Goal: Find specific page/section: Find specific page/section

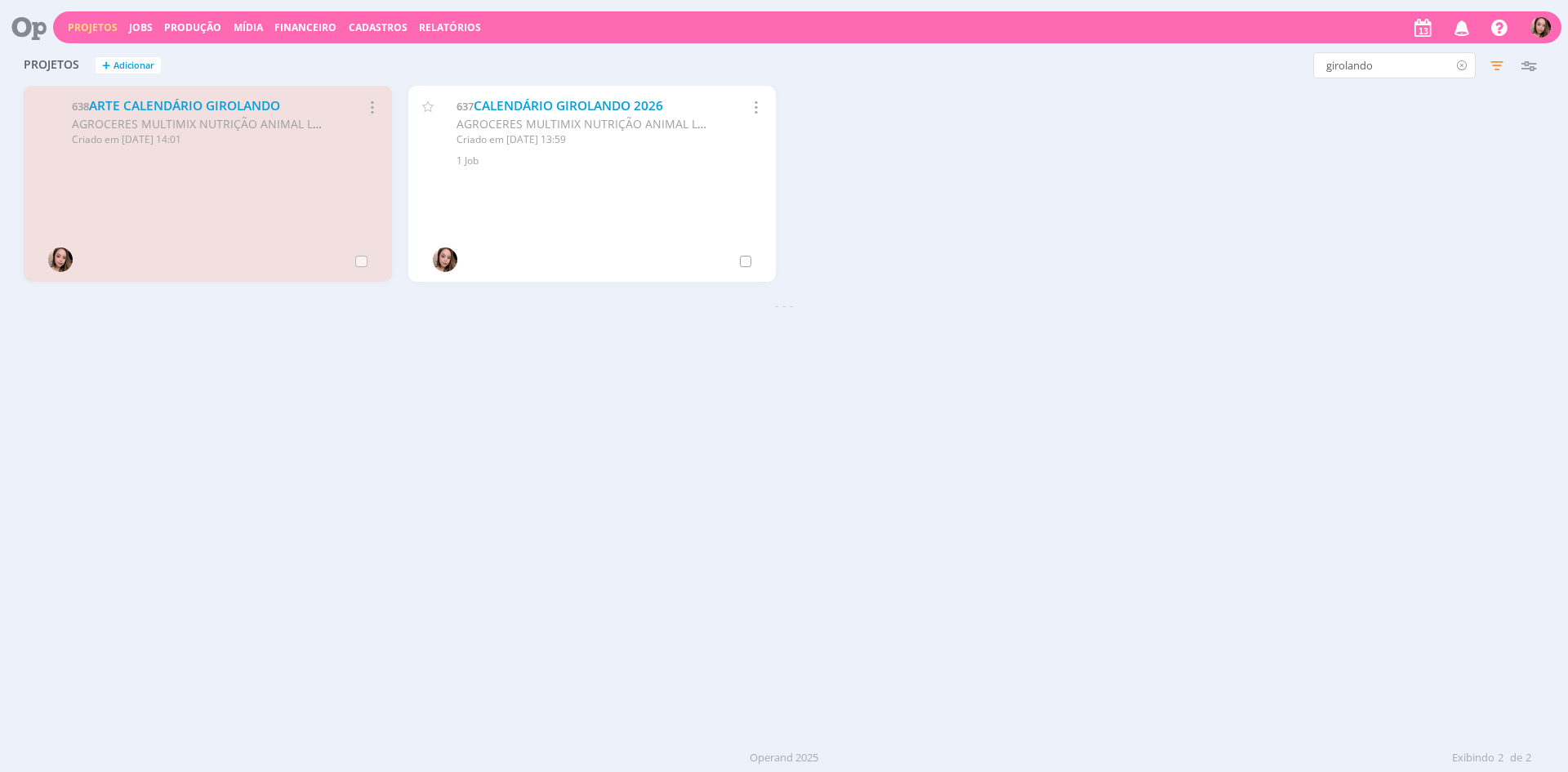
click at [1460, 68] on icon at bounding box center [1462, 66] width 21 height 26
click at [1495, 67] on icon "button" at bounding box center [1497, 65] width 29 height 29
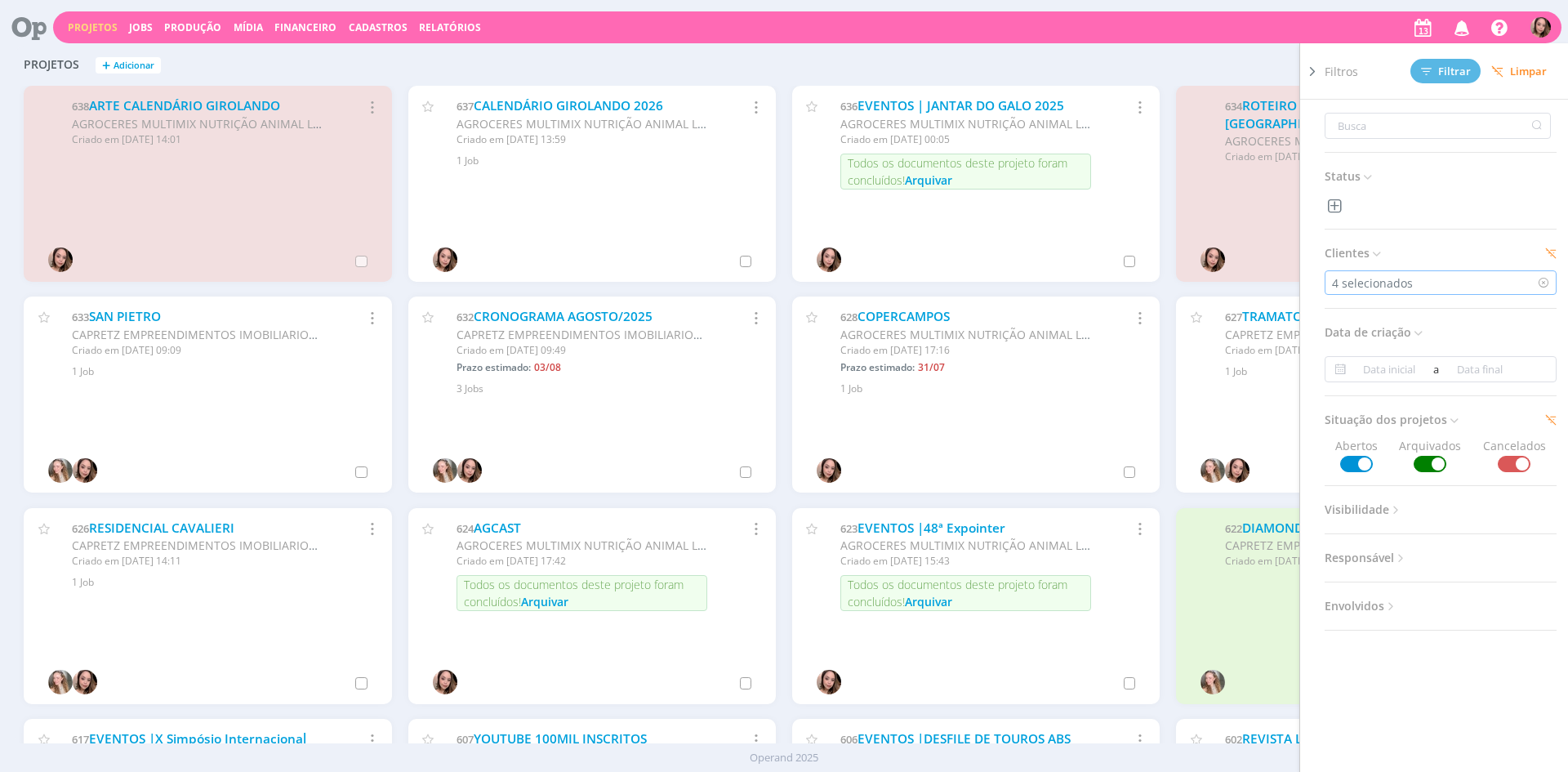
click at [1463, 280] on div "4 selecionados" at bounding box center [1440, 283] width 232 height 24
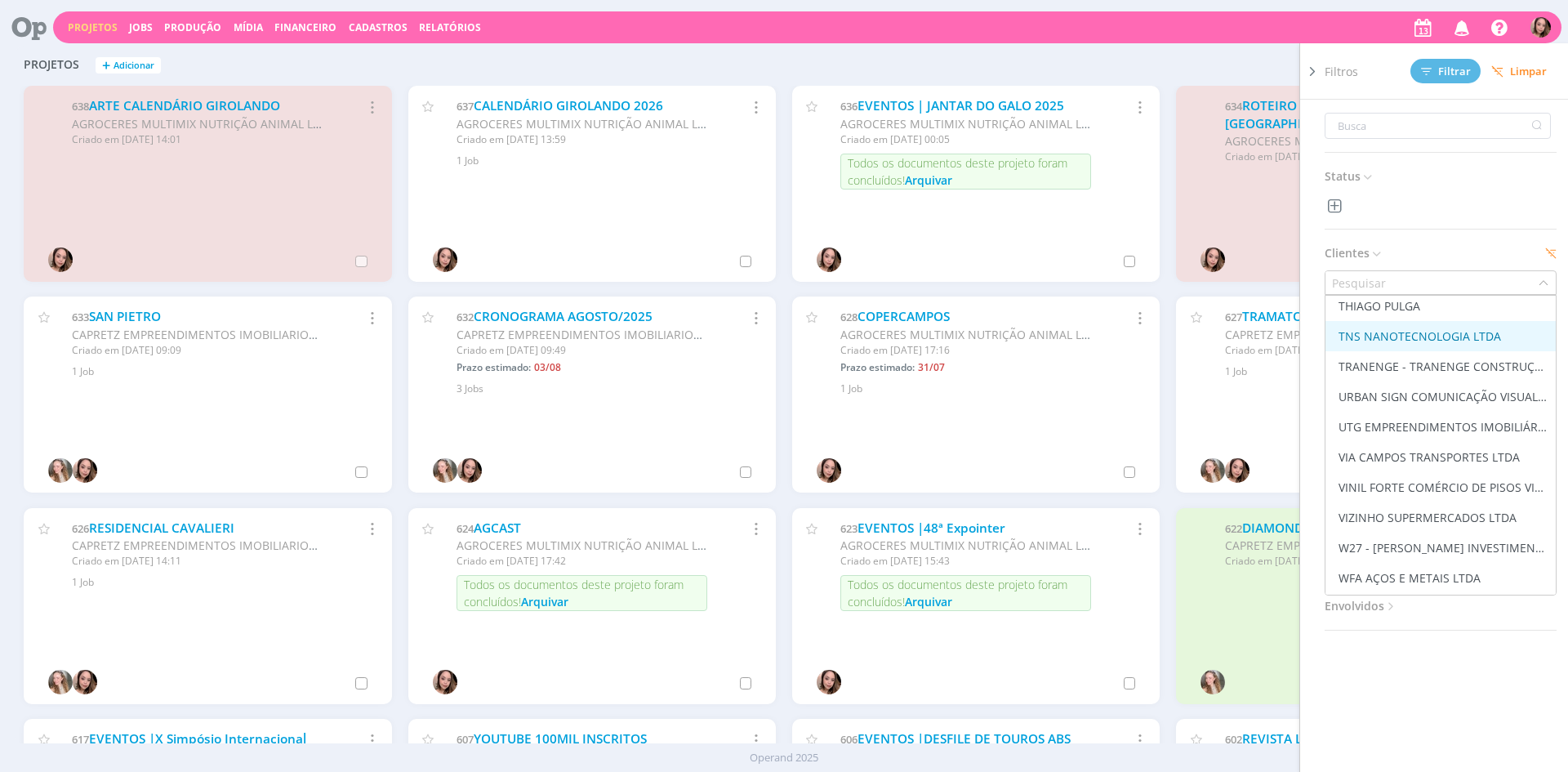
scroll to position [3684, 0]
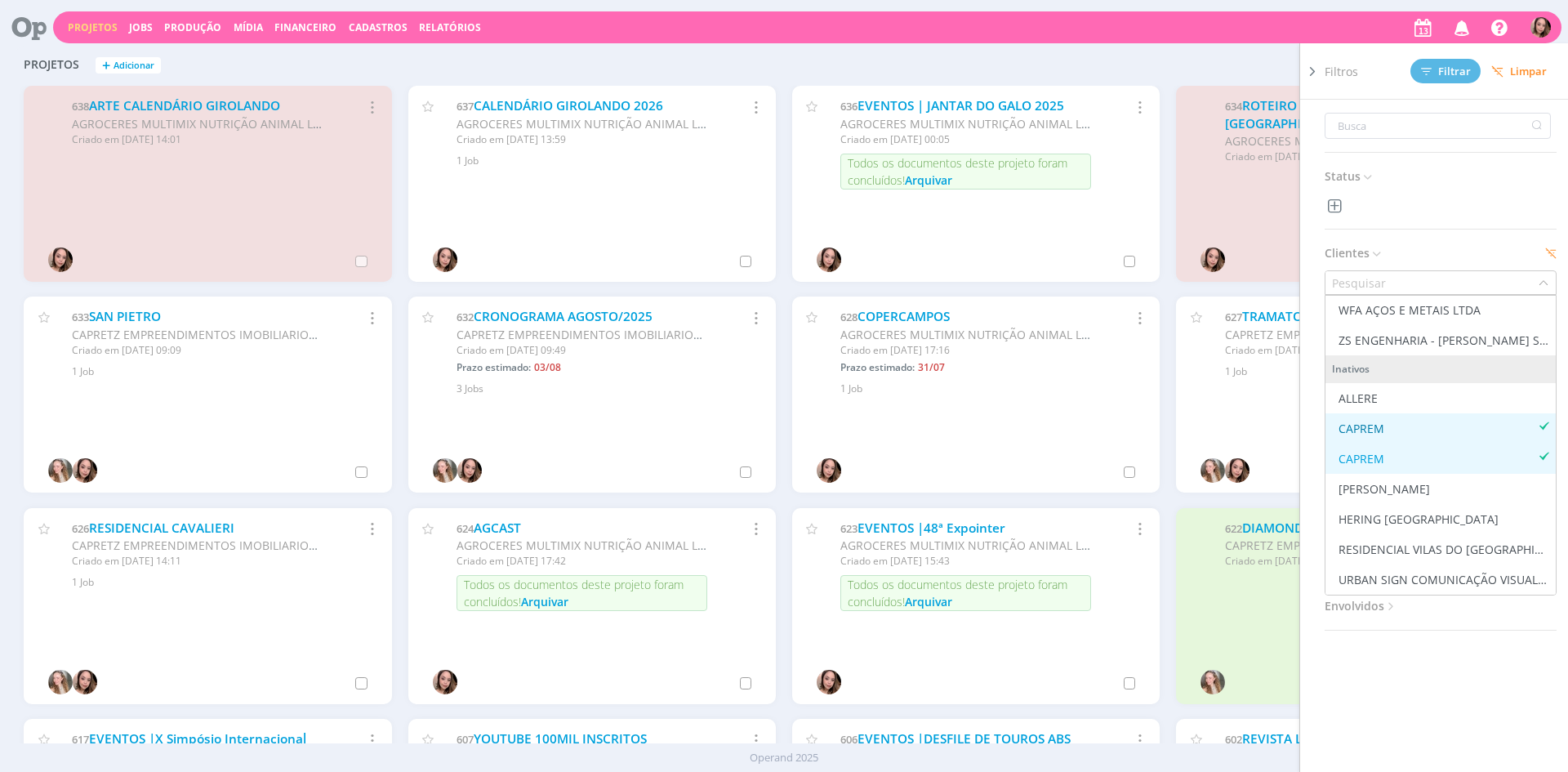
click at [1402, 425] on div "CAPREM" at bounding box center [1440, 428] width 217 height 17
click at [1372, 465] on div "CAPREM" at bounding box center [1361, 459] width 46 height 17
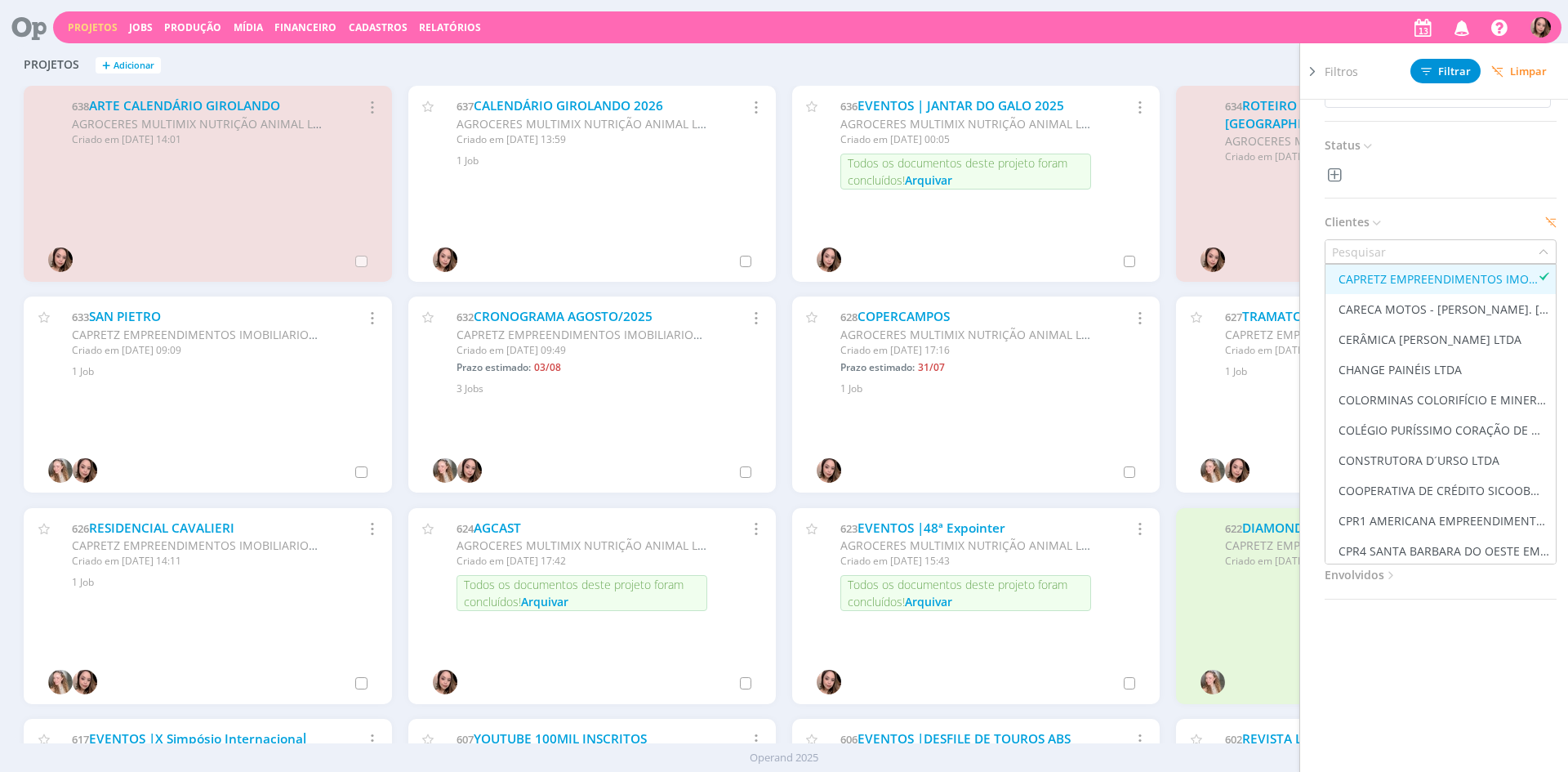
scroll to position [662, 0]
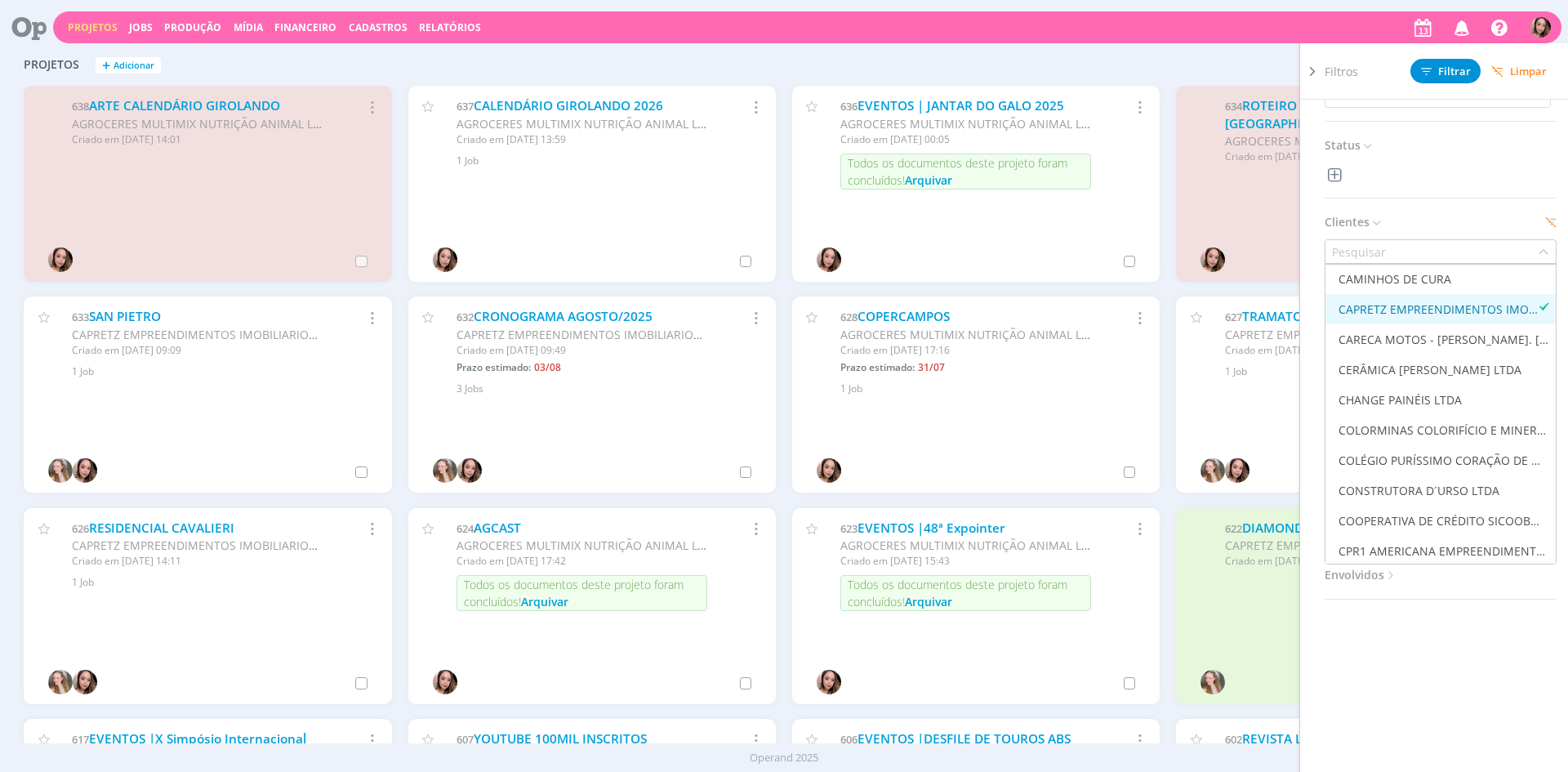
click at [1421, 307] on div "CAPRETZ EMPREENDIMENTOS IMOBILIARIOS LTDA" at bounding box center [1438, 309] width 199 height 17
click at [1432, 72] on icon at bounding box center [1425, 71] width 10 height 10
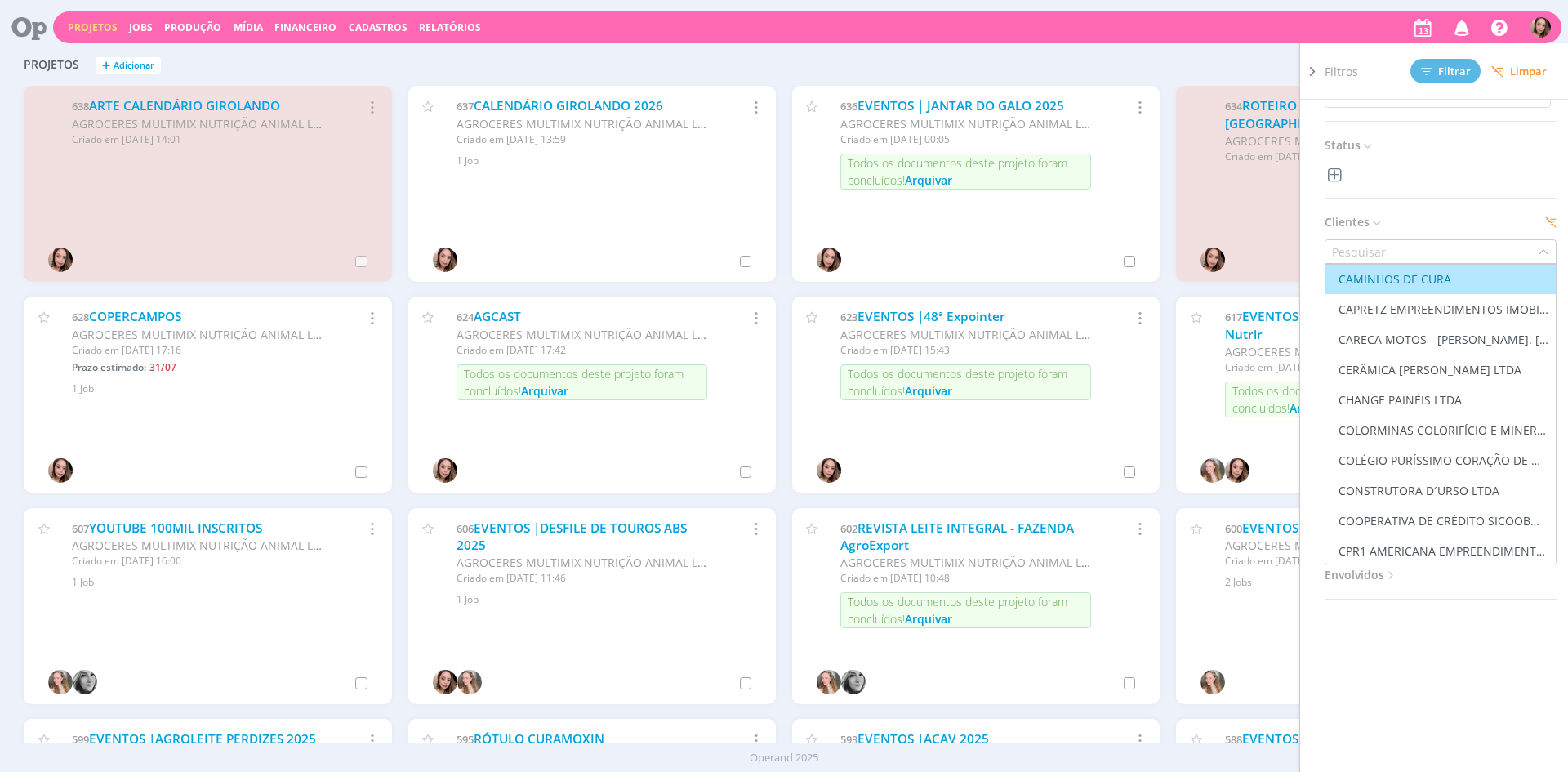
click at [423, 69] on div "Projetos + Adicionar Filtros Filtrar [GEOGRAPHIC_DATA] Status Clientes Marcar t…" at bounding box center [784, 66] width 1537 height 40
